Goal: Task Accomplishment & Management: Manage account settings

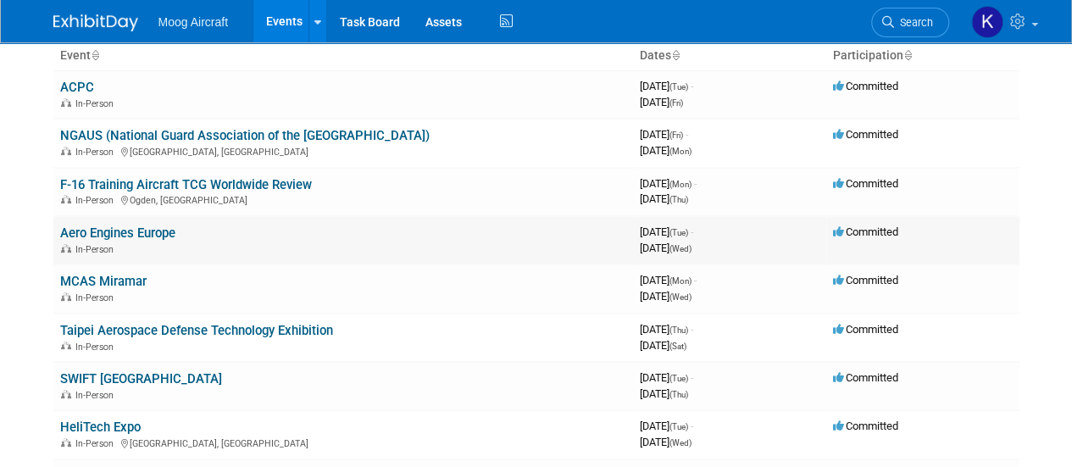
scroll to position [114, 0]
click at [109, 177] on link "F-16 Training Aircraft TCG Worldwide Review" at bounding box center [186, 183] width 252 height 15
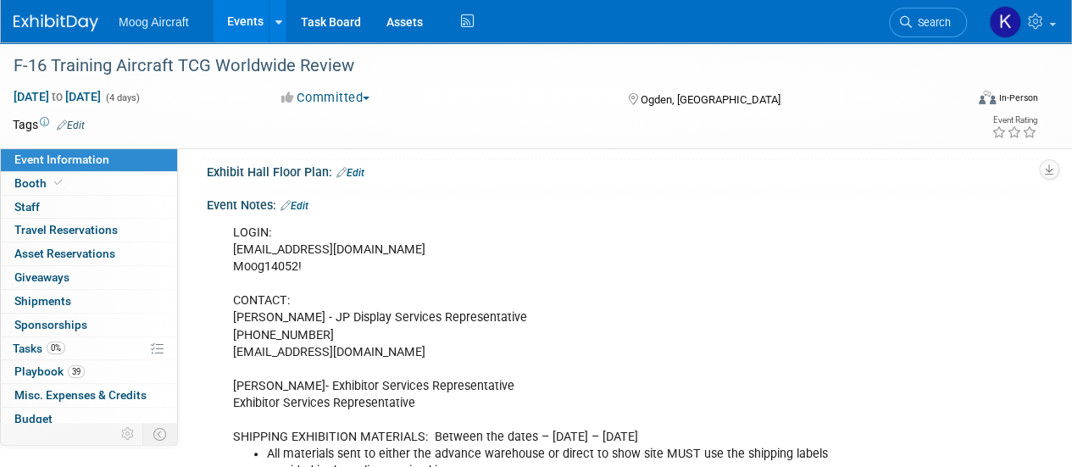
scroll to position [550, 0]
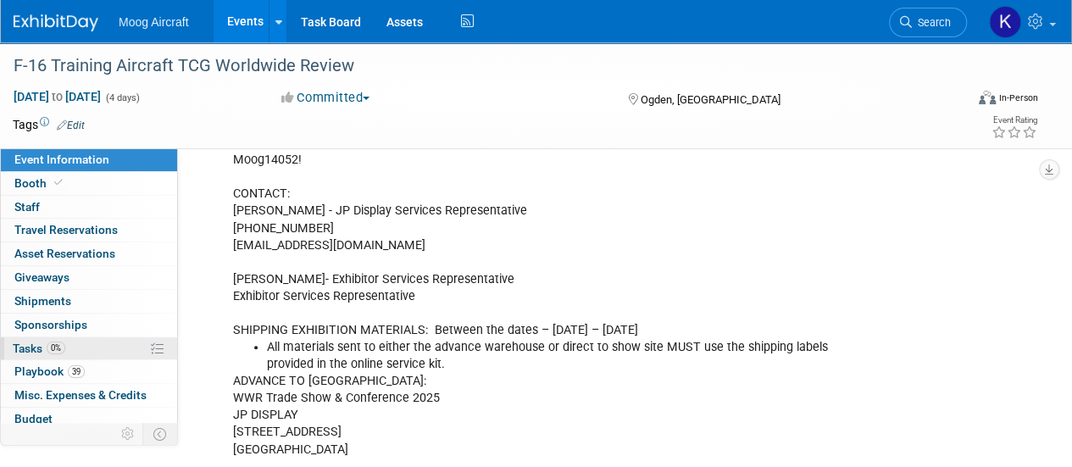
click at [18, 341] on span "Tasks 0%" at bounding box center [39, 348] width 53 height 14
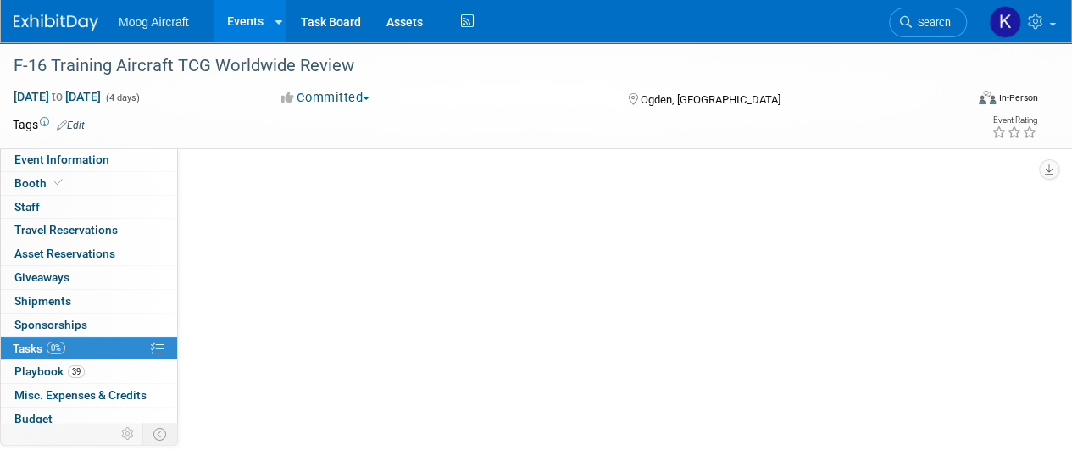
scroll to position [0, 0]
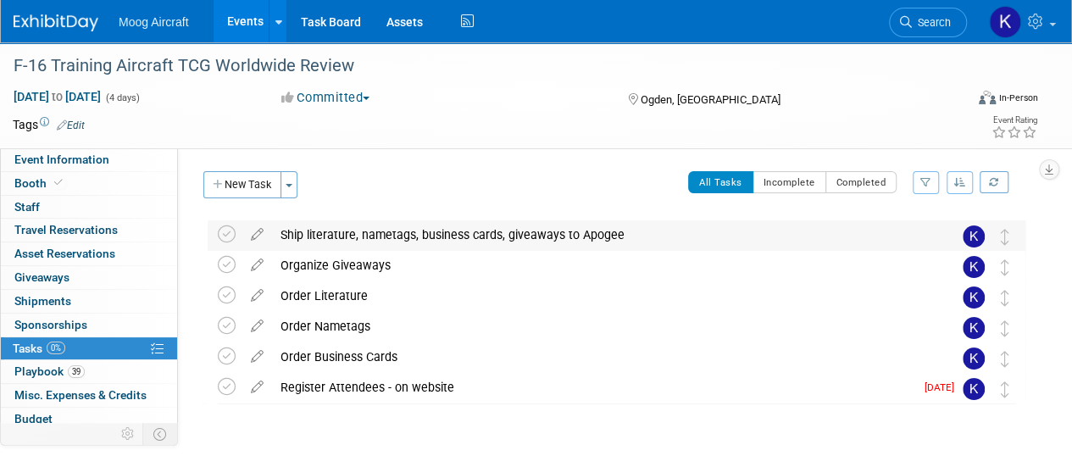
click at [386, 244] on div "Ship literature, nametags, business cards, giveaways to Apogee" at bounding box center [600, 234] width 657 height 29
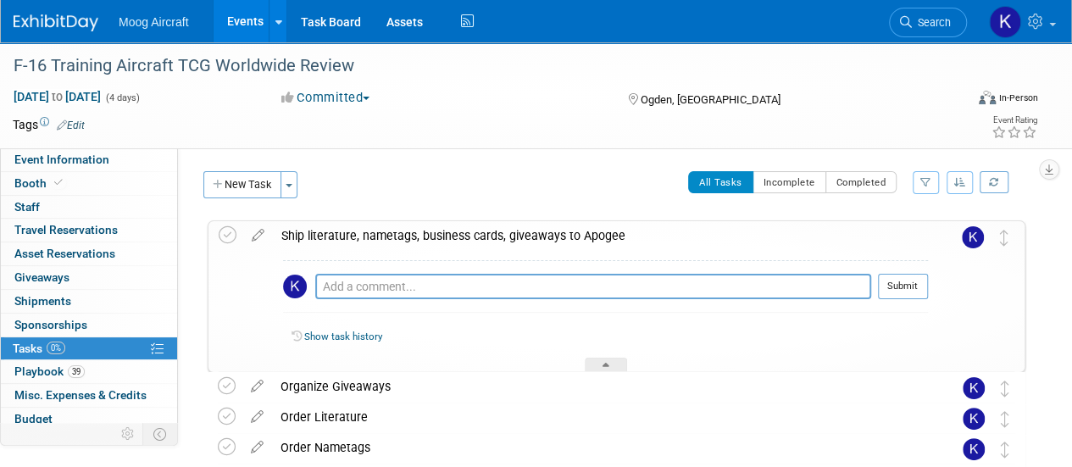
click at [391, 235] on div "Ship literature, nametags, business cards, giveaways to Apogee" at bounding box center [600, 235] width 655 height 29
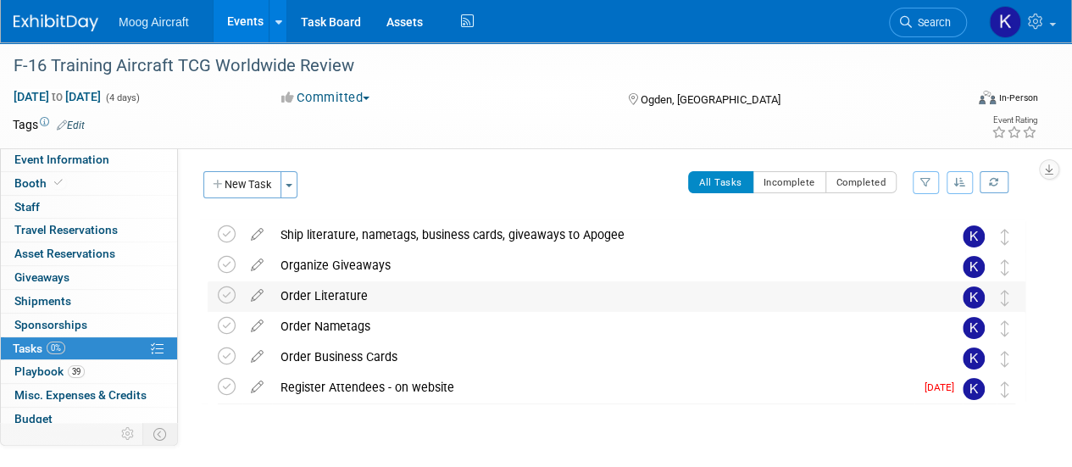
click at [359, 287] on div "Order Literature" at bounding box center [600, 295] width 657 height 29
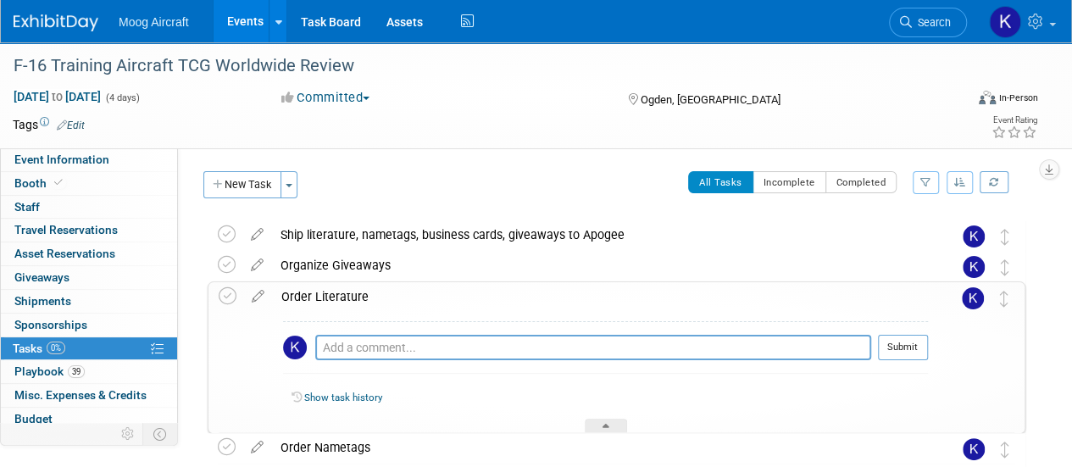
click at [359, 287] on div "Order Literature" at bounding box center [600, 296] width 655 height 29
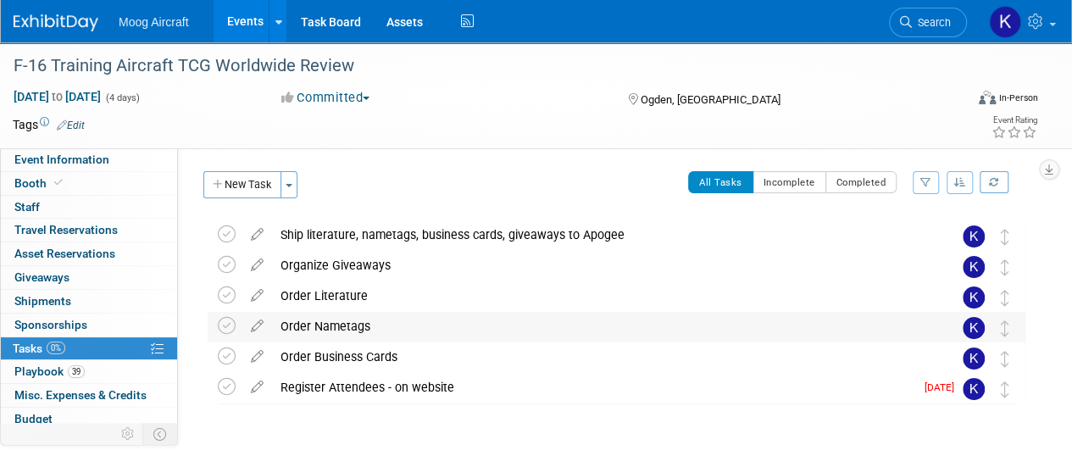
click at [360, 336] on div "Order Nametags" at bounding box center [600, 326] width 657 height 29
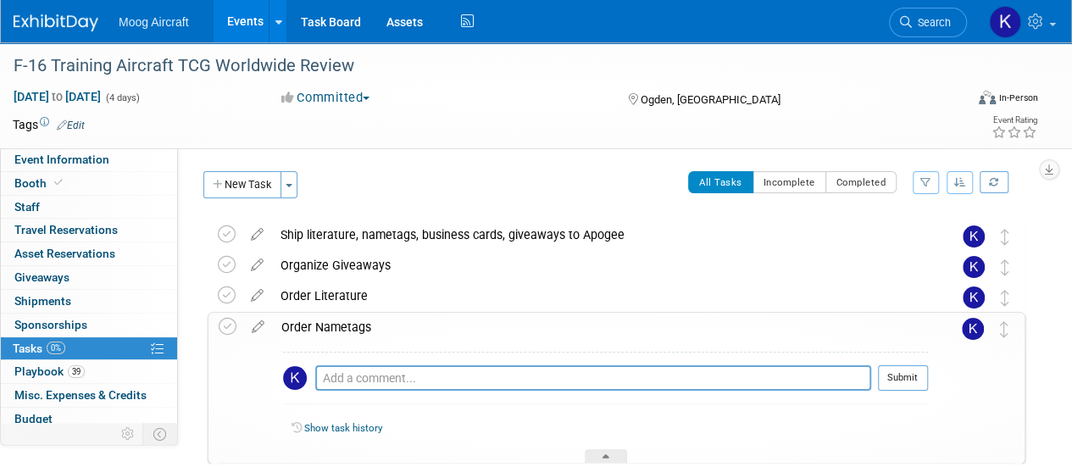
click at [360, 336] on div "Order Nametags" at bounding box center [600, 327] width 655 height 29
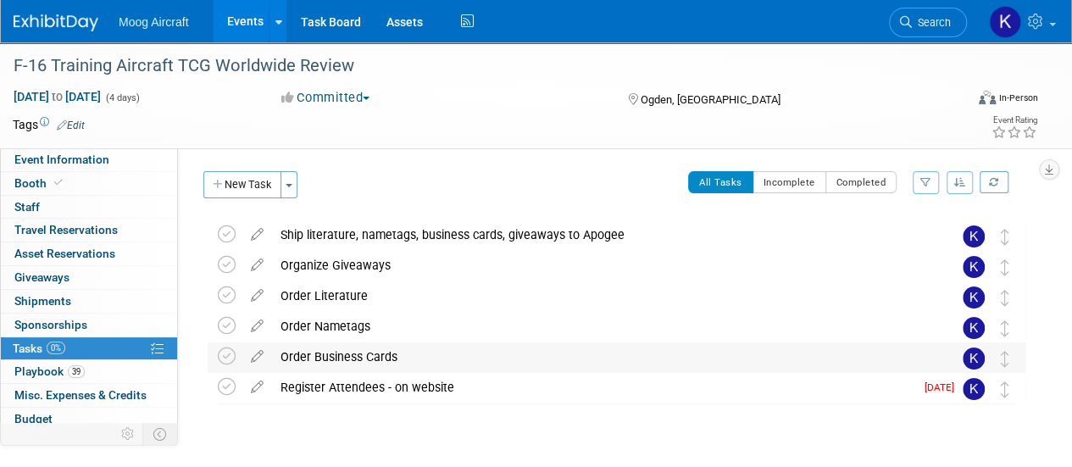
click at [363, 370] on div "Order Business Cards" at bounding box center [600, 356] width 657 height 29
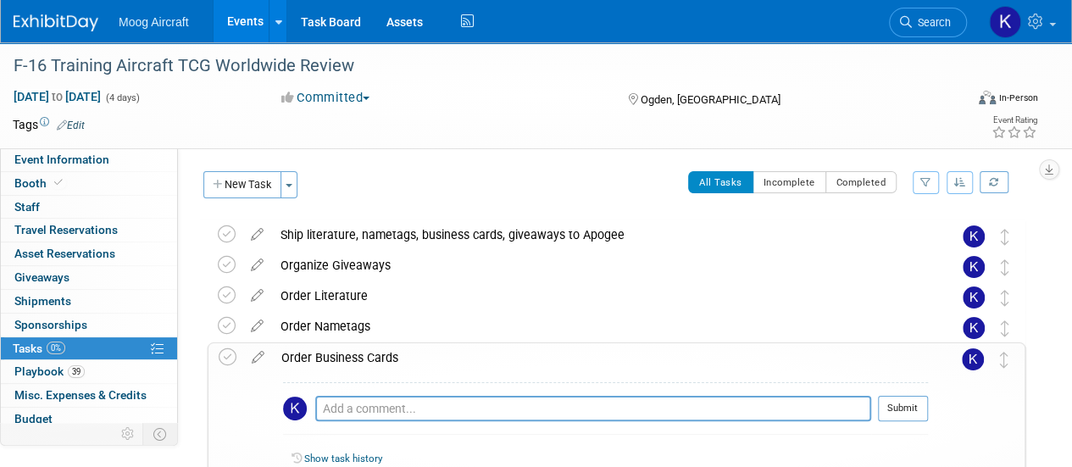
click at [363, 370] on div "Order Business Cards" at bounding box center [600, 357] width 655 height 29
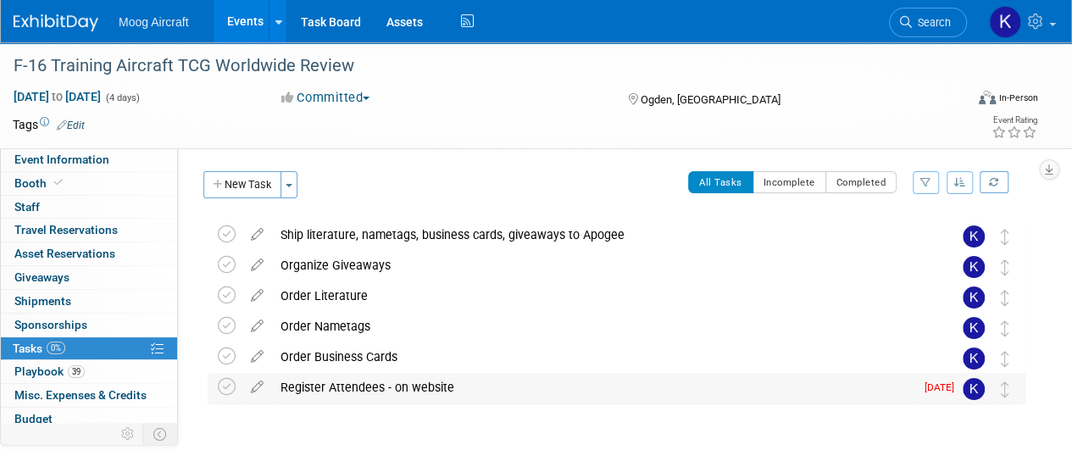
click at [374, 375] on div "Register Attendees - on website" at bounding box center [593, 387] width 642 height 29
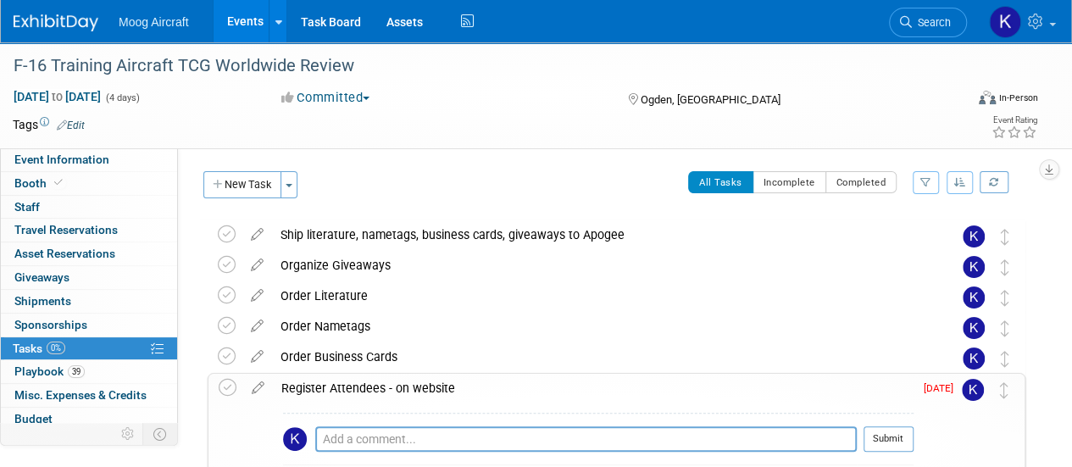
click at [374, 375] on div "Register Attendees - on website" at bounding box center [593, 388] width 640 height 29
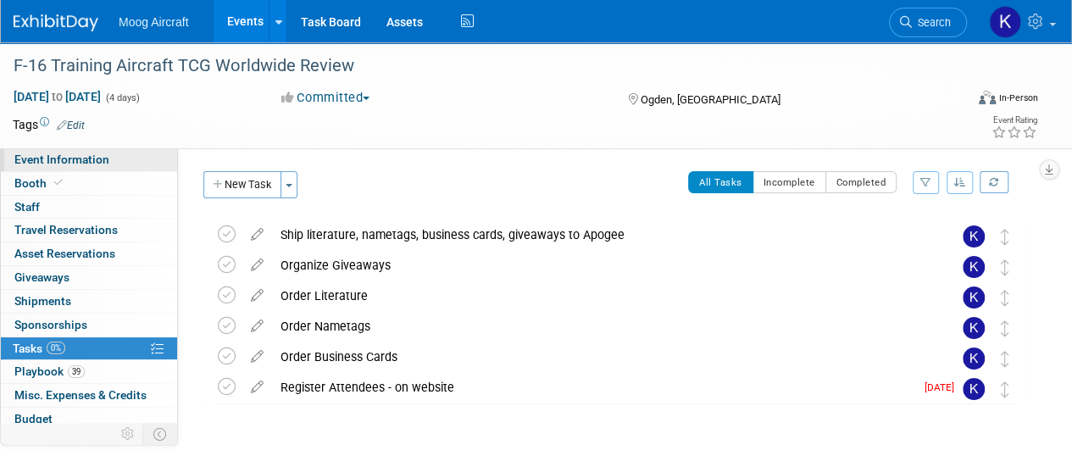
click at [75, 164] on span "Event Information" at bounding box center [61, 159] width 95 height 14
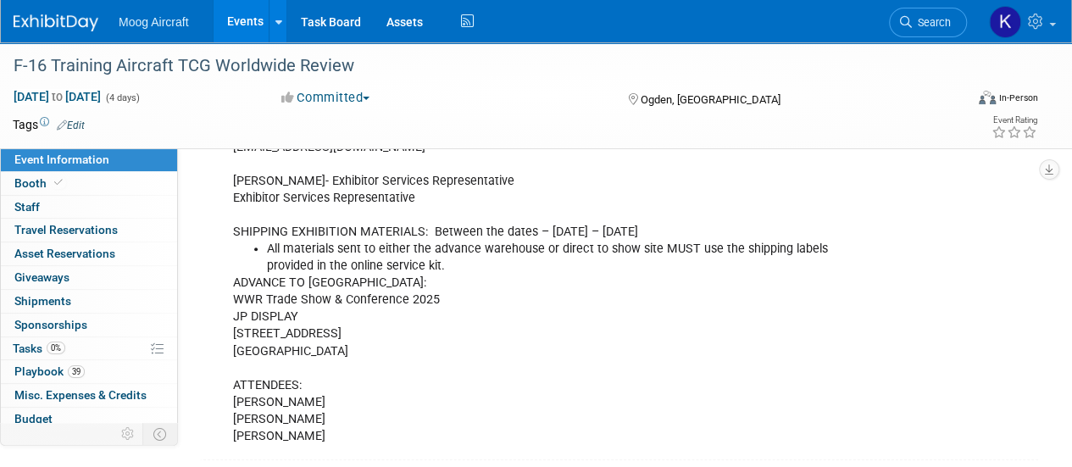
scroll to position [666, 0]
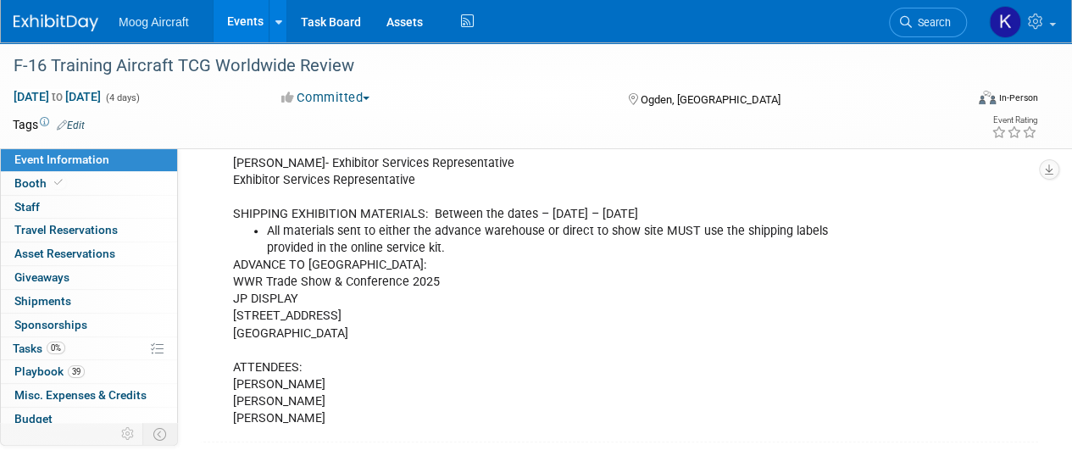
click at [270, 370] on div "LOGIN: kgermony@moog.com Moog14052! CONTACT: Nicole Grey - JP Display Services …" at bounding box center [547, 214] width 652 height 442
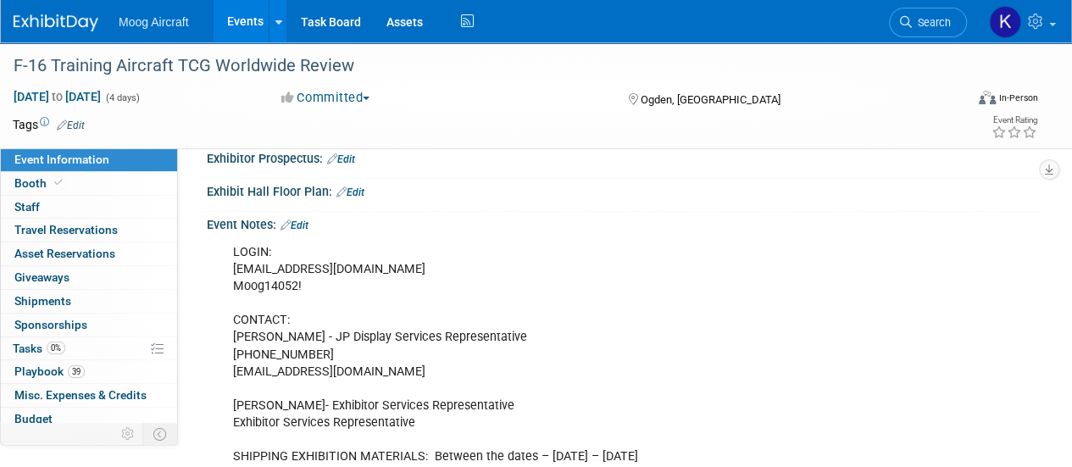
scroll to position [386, 0]
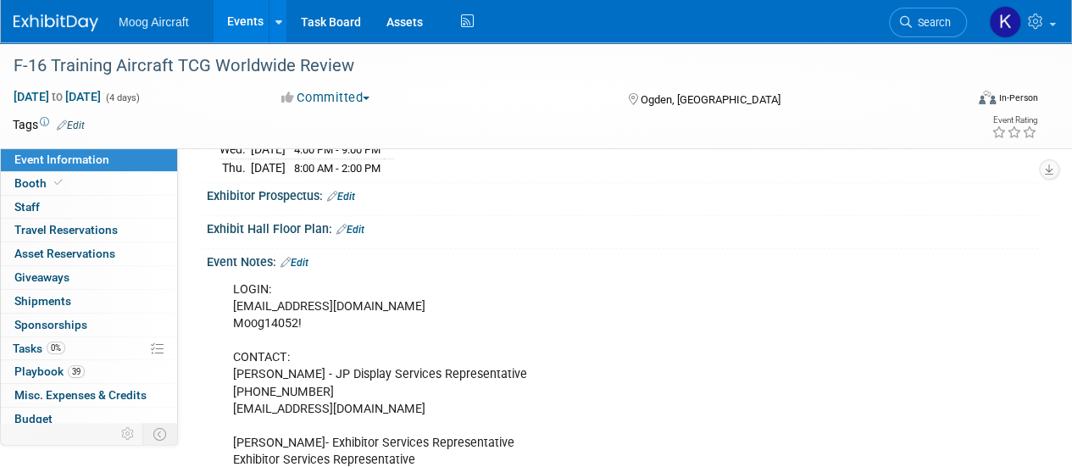
click at [308, 257] on link "Edit" at bounding box center [294, 263] width 28 height 12
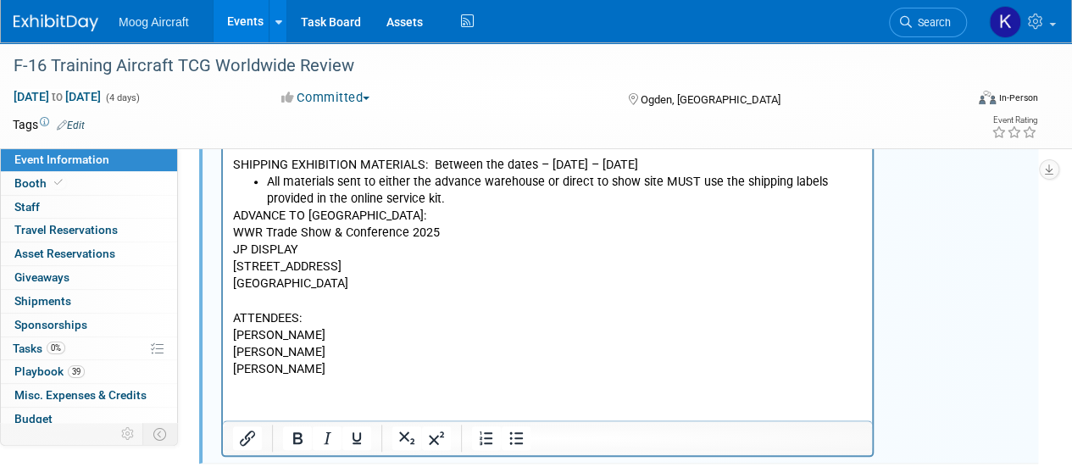
scroll to position [717, 0]
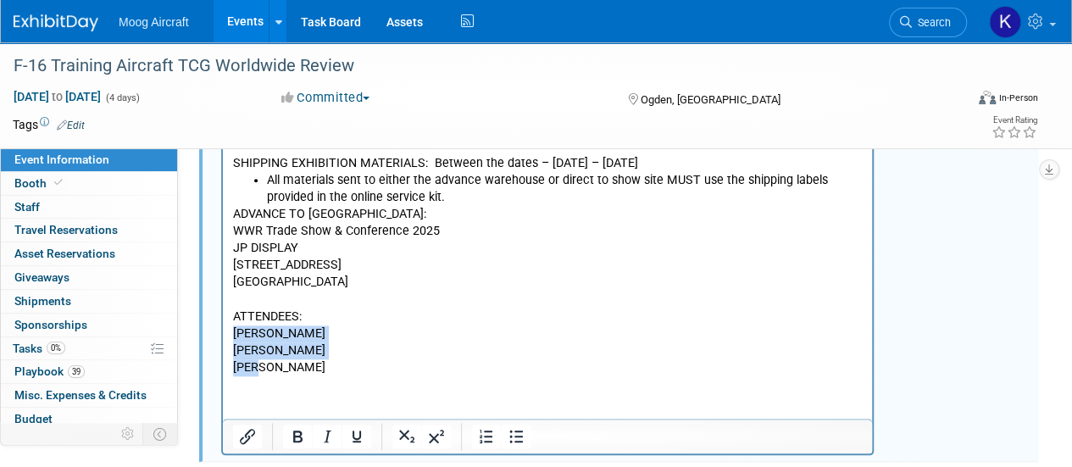
drag, startPoint x: 268, startPoint y: 369, endPoint x: 234, endPoint y: 331, distance: 51.0
click at [234, 331] on p "ADVANCE TO WAREHOUSE: WWR Trade Show & Conference 2025 JP DISPLAY 5630 WEST DAN…" at bounding box center [547, 291] width 629 height 170
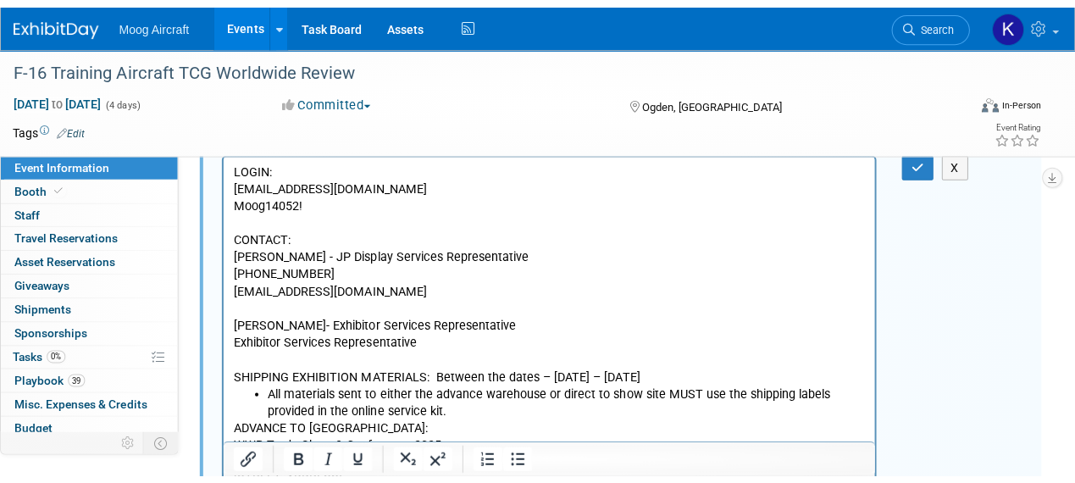
scroll to position [510, 0]
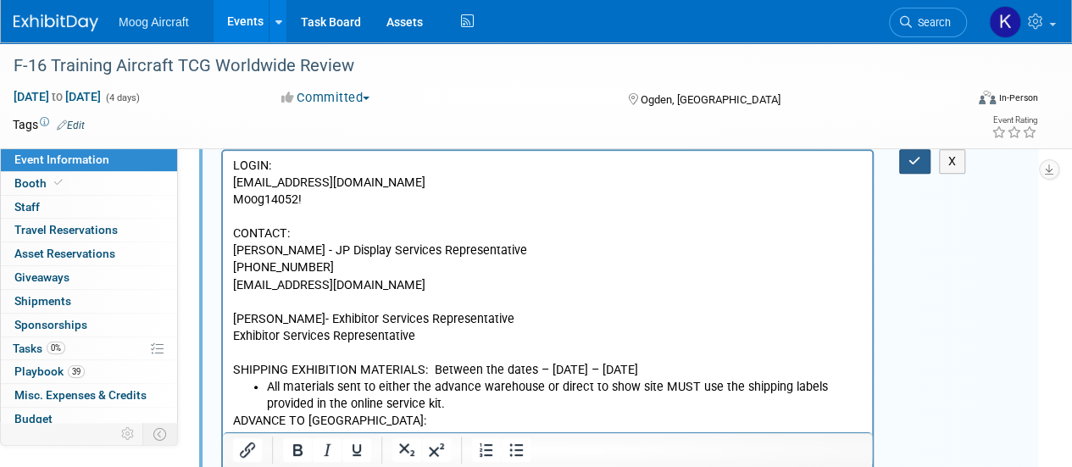
click at [913, 159] on button "button" at bounding box center [914, 161] width 31 height 25
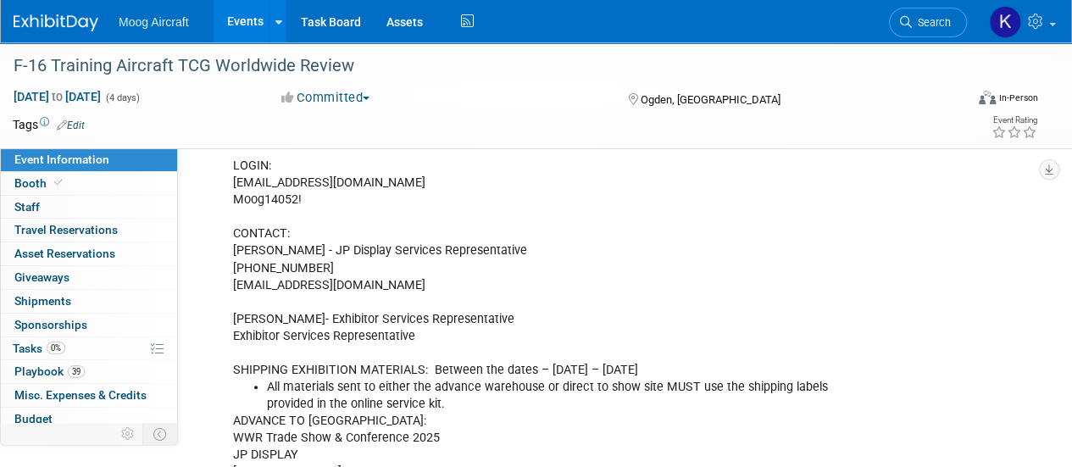
click at [913, 159] on div "LOGIN: kgermony@moog.com Moog14052! CONTACT: Nicole Grey - JP Display Services …" at bounding box center [622, 377] width 831 height 465
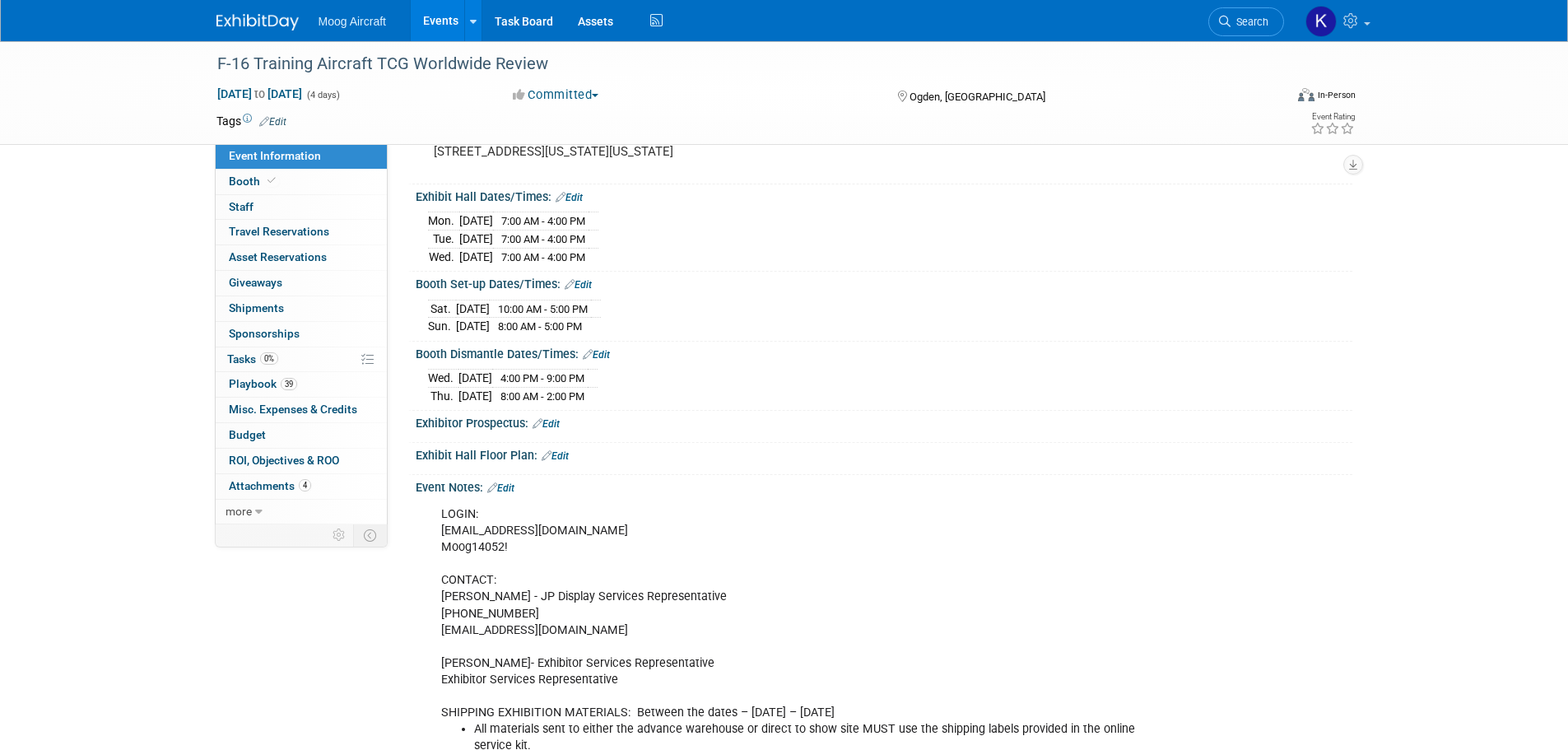
scroll to position [0, 0]
